Goal: Task Accomplishment & Management: Manage account settings

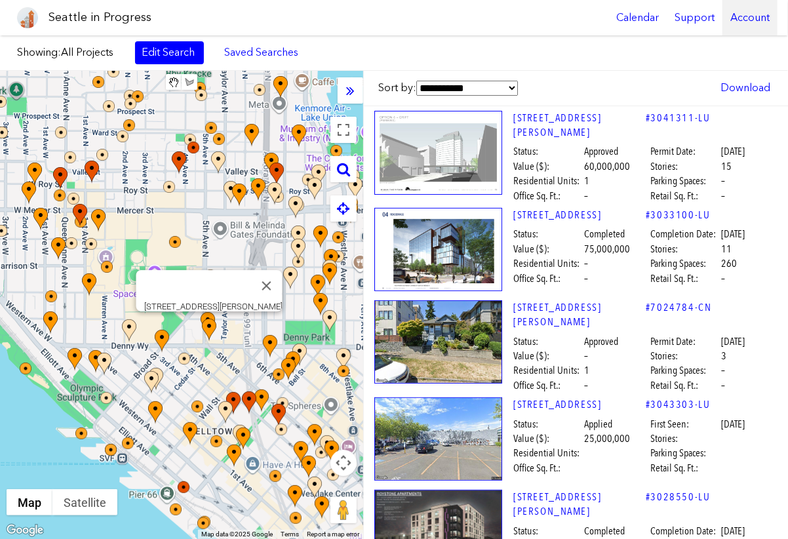
click at [756, 17] on div "Account" at bounding box center [750, 17] width 55 height 35
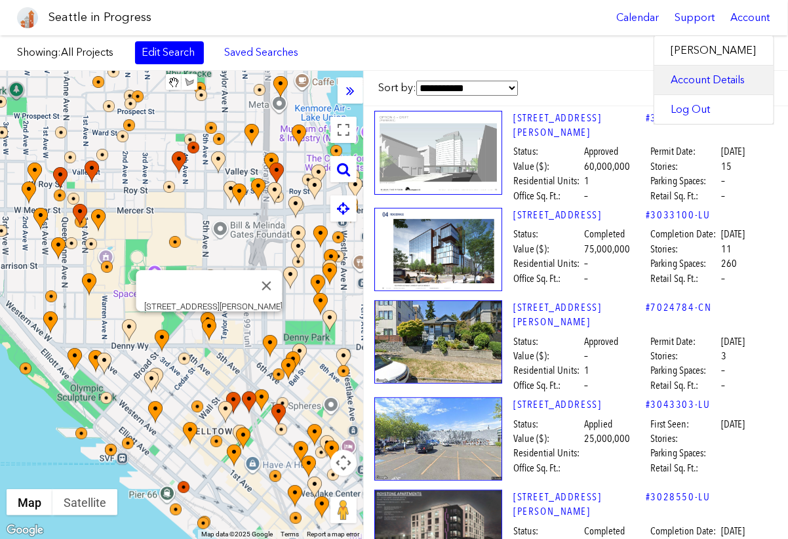
click at [713, 77] on link "Account Details" at bounding box center [714, 80] width 119 height 29
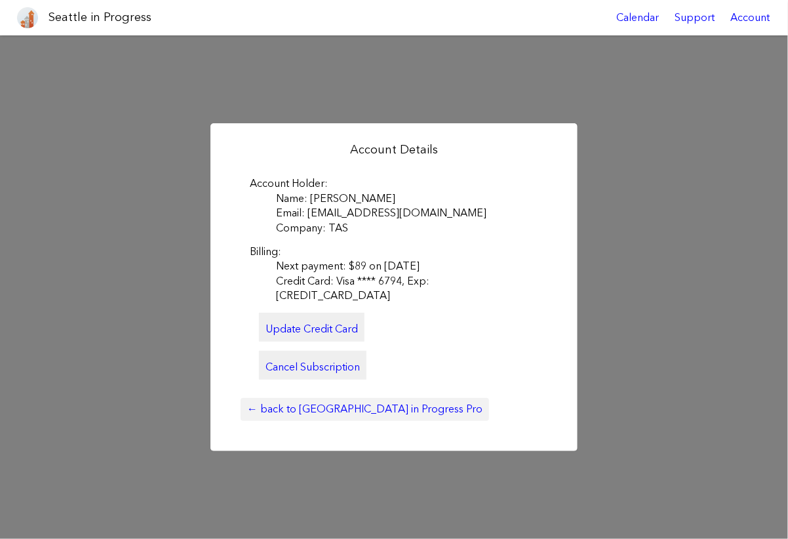
click at [373, 405] on link "← back to [GEOGRAPHIC_DATA] in Progress Pro" at bounding box center [365, 409] width 249 height 22
